Goal: Task Accomplishment & Management: Manage account settings

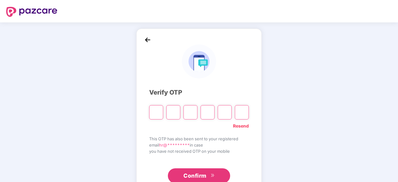
paste input "*"
type input "*"
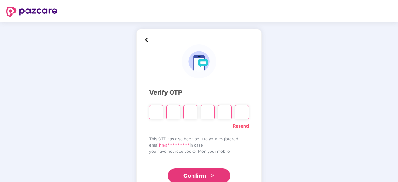
type input "*"
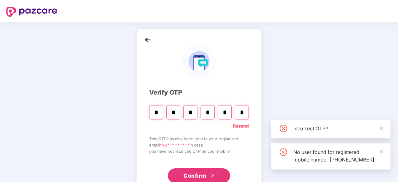
click at [224, 177] on button "Confirm" at bounding box center [199, 175] width 62 height 15
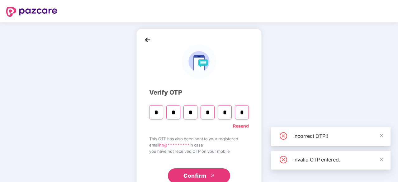
click at [240, 127] on link "Resend" at bounding box center [241, 126] width 16 height 7
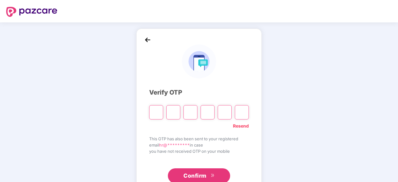
click at [158, 111] on input "Please enter verification code. Digit 1" at bounding box center [156, 112] width 14 height 14
paste input "*"
type input "*"
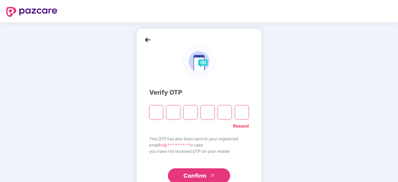
type input "*"
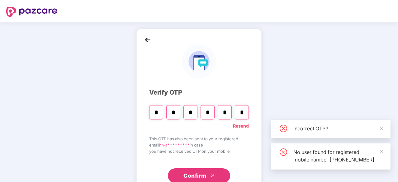
click at [192, 168] on div "Confirm" at bounding box center [199, 173] width 100 height 19
click at [194, 172] on span "Confirm" at bounding box center [194, 176] width 23 height 9
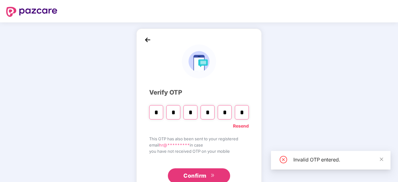
click at [231, 124] on div "Resend" at bounding box center [199, 125] width 100 height 10
click at [239, 126] on link "Resend" at bounding box center [241, 126] width 16 height 7
